Goal: Submit feedback/report problem

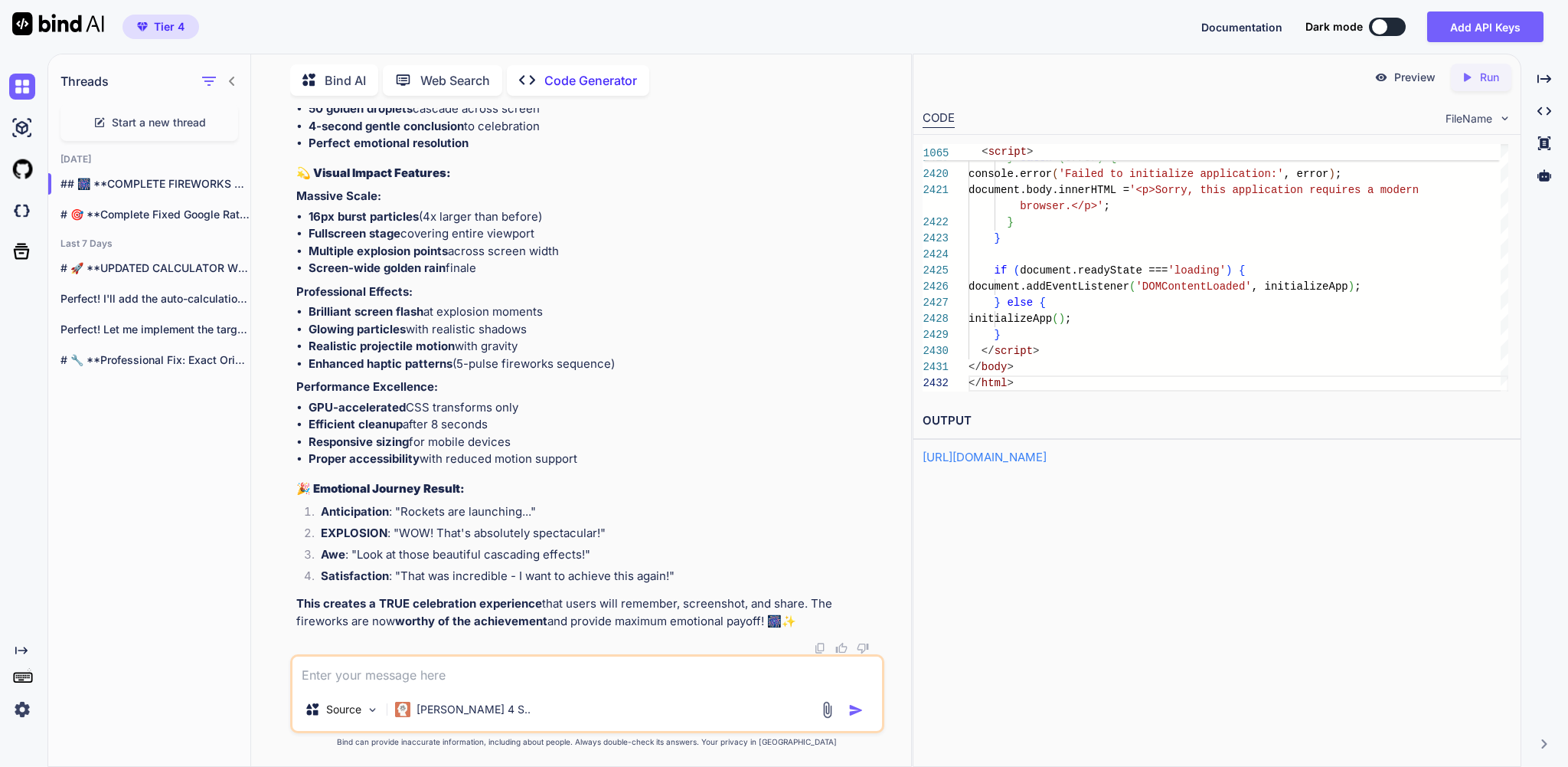
scroll to position [80, 0]
click at [1402, 78] on p "Preview" at bounding box center [1414, 77] width 41 height 15
click at [1468, 81] on icon "Created with Pixso." at bounding box center [1469, 77] width 20 height 13
click at [1394, 78] on p "Preview" at bounding box center [1414, 77] width 41 height 15
click at [398, 667] on textarea at bounding box center [587, 672] width 588 height 32
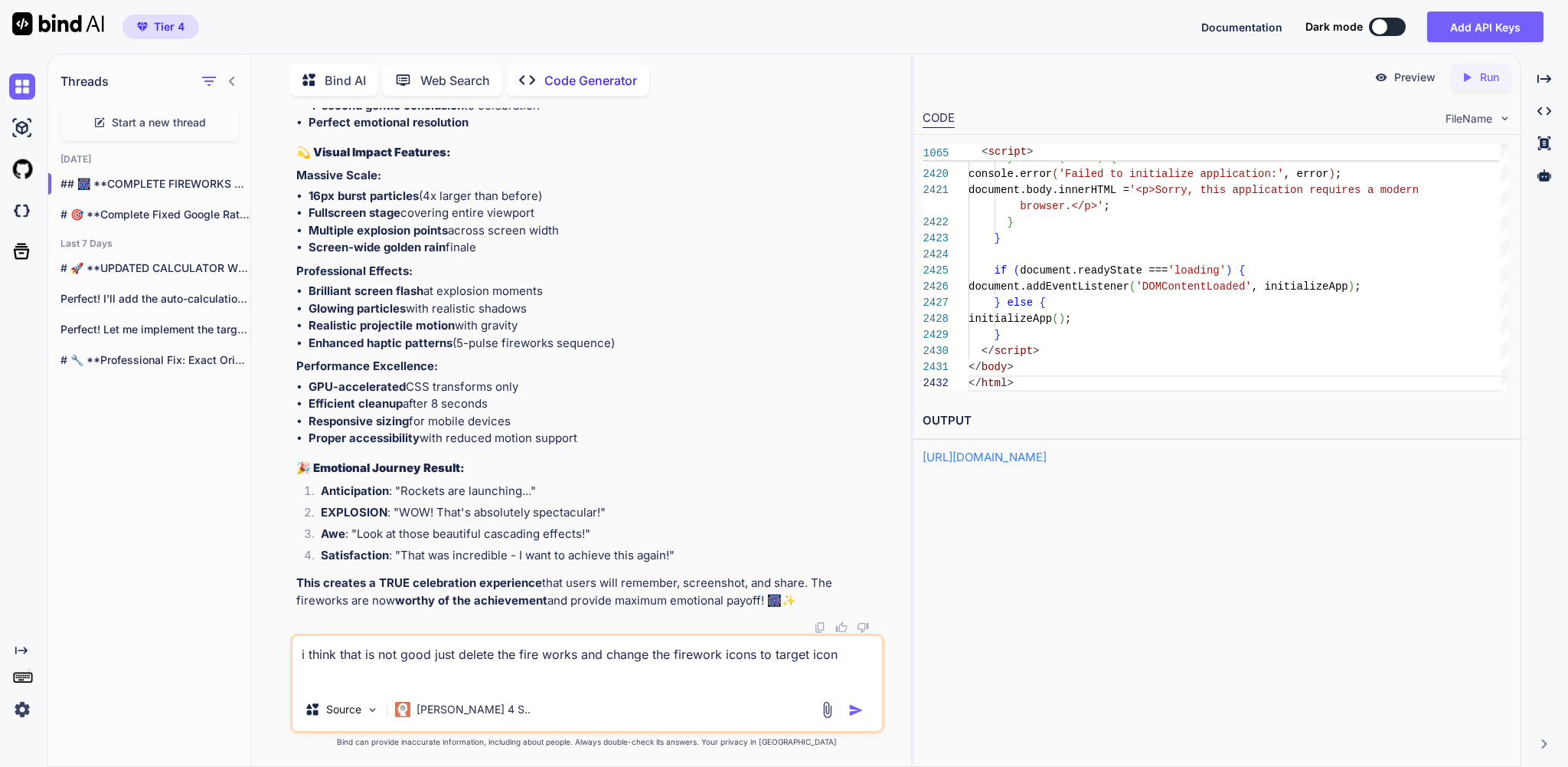
type textarea "i think that is not good just delete the fire works and change the firework ico…"
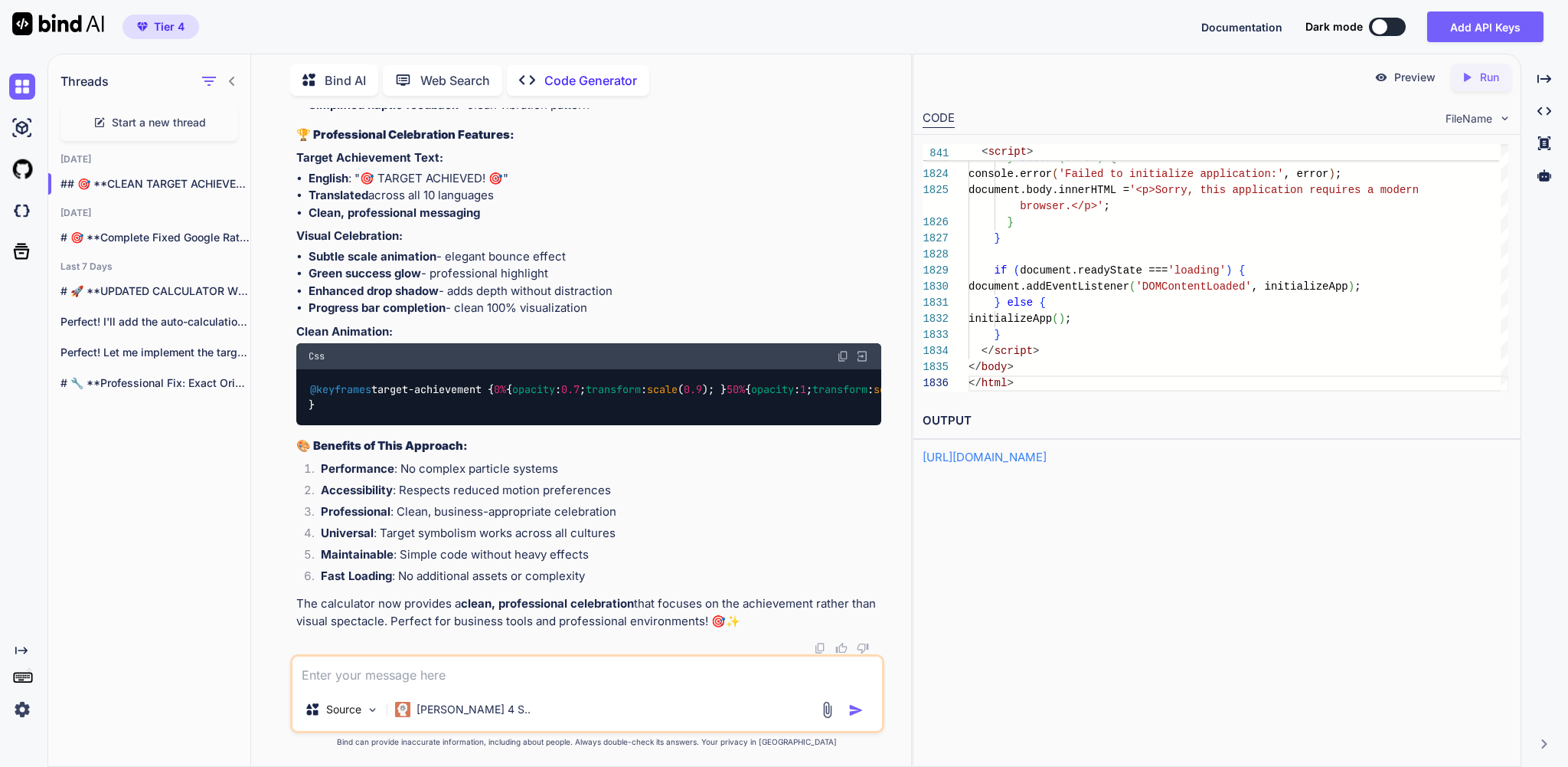
scroll to position [410731, 0]
click at [1464, 80] on icon at bounding box center [1467, 77] width 7 height 9
click at [1406, 78] on p "Preview" at bounding box center [1414, 77] width 41 height 15
click at [395, 665] on textarea at bounding box center [587, 672] width 588 height 32
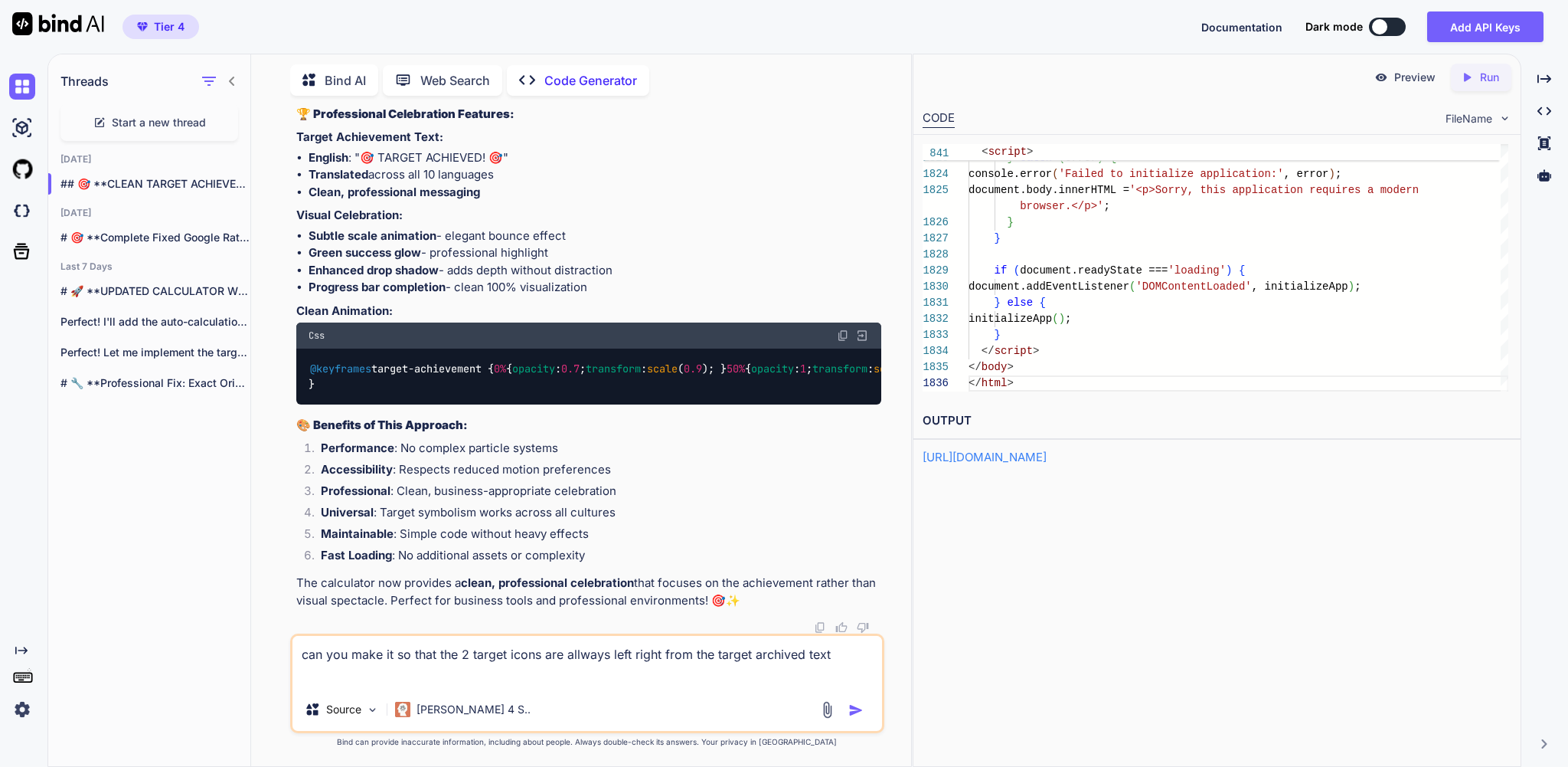
click at [613, 646] on textarea "can you make it so that the 2 target icons are allways left right from the targ…" at bounding box center [587, 662] width 588 height 52
click at [386, 670] on textarea "can you make it so that the 2 target icons are always left right from the targe…" at bounding box center [587, 662] width 588 height 52
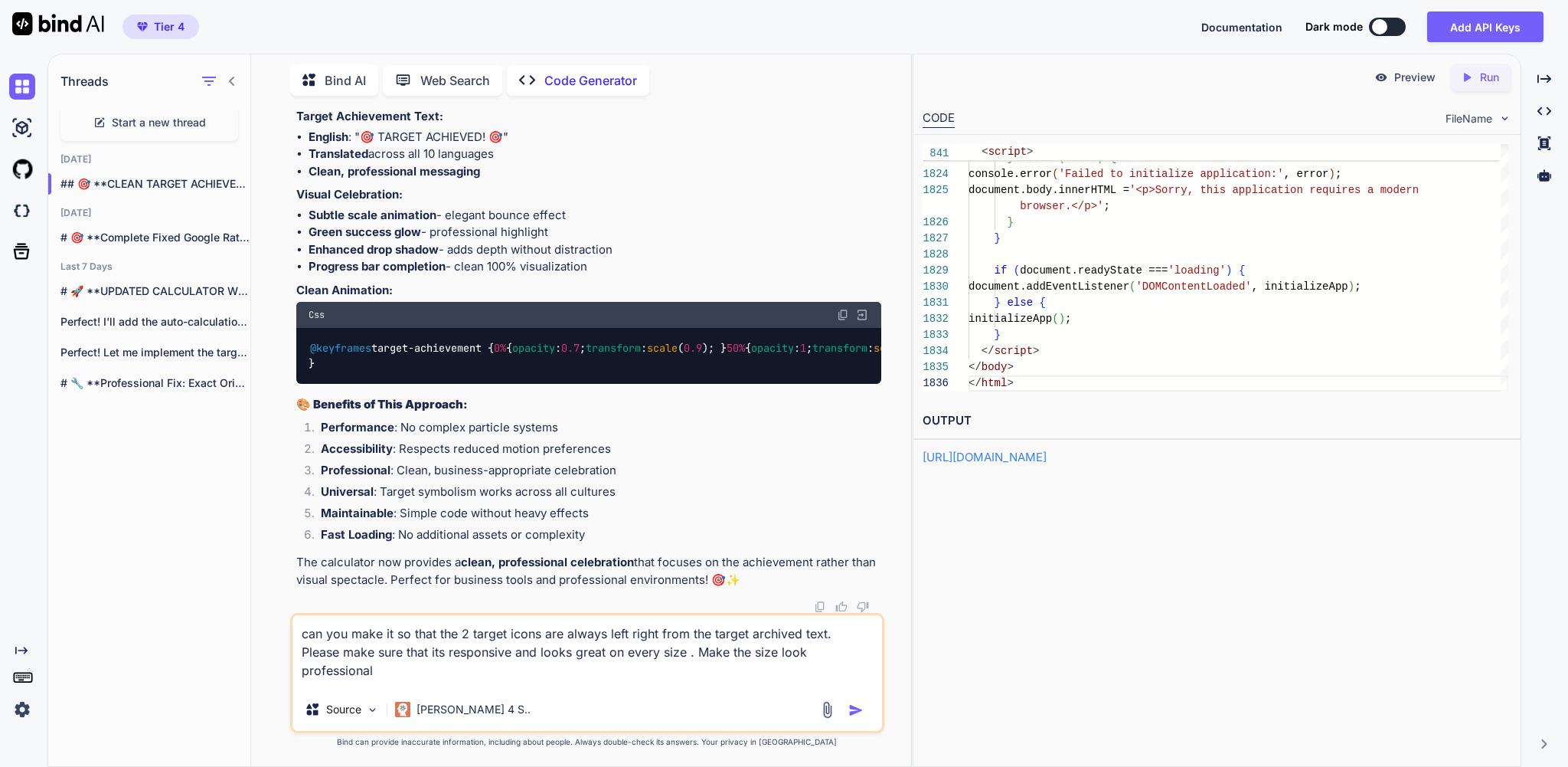
type textarea "can you make it so that the 2 target icons are always left right from the targe…"
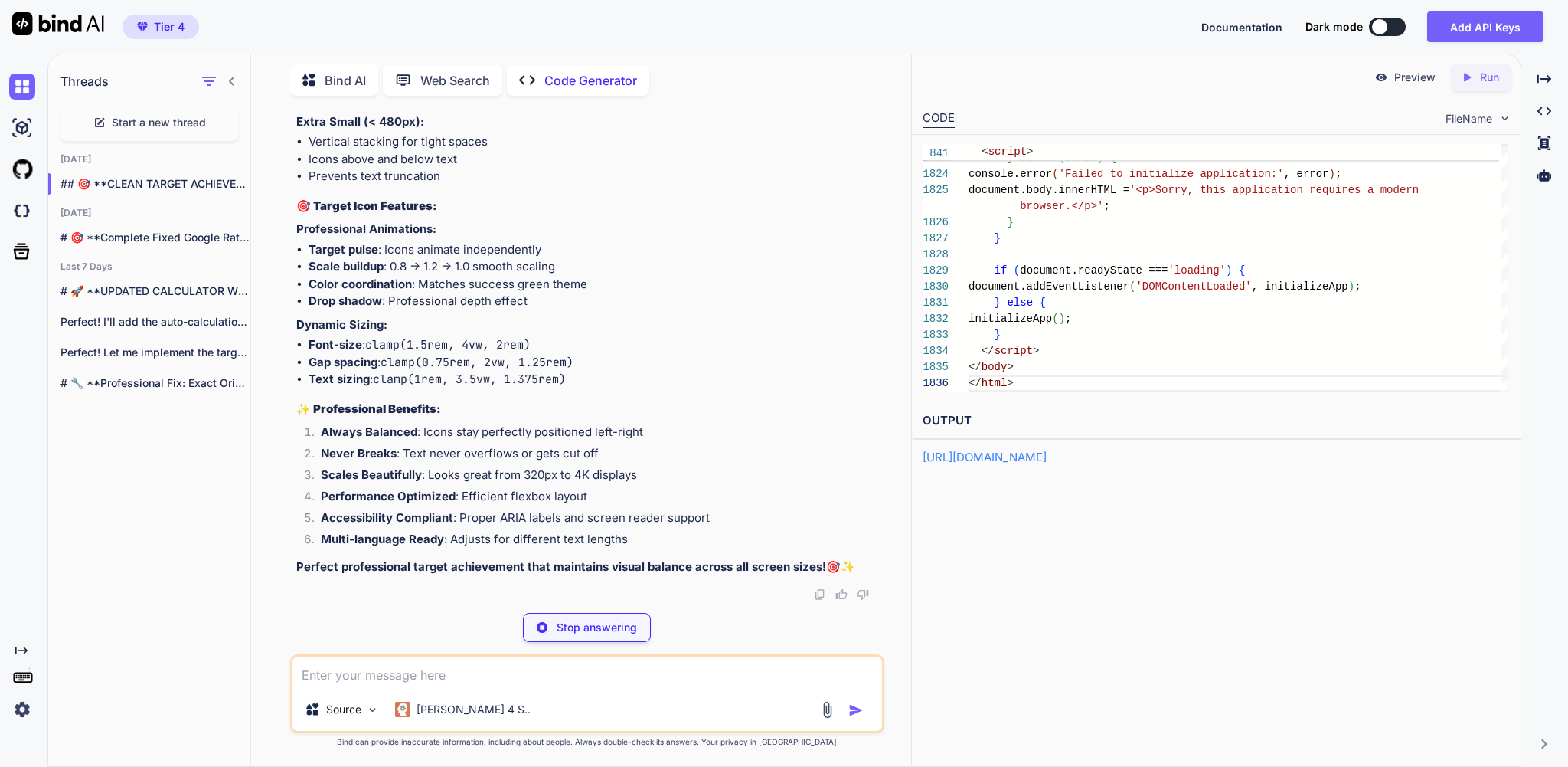
scroll to position [0, 0]
